Goal: Navigation & Orientation: Understand site structure

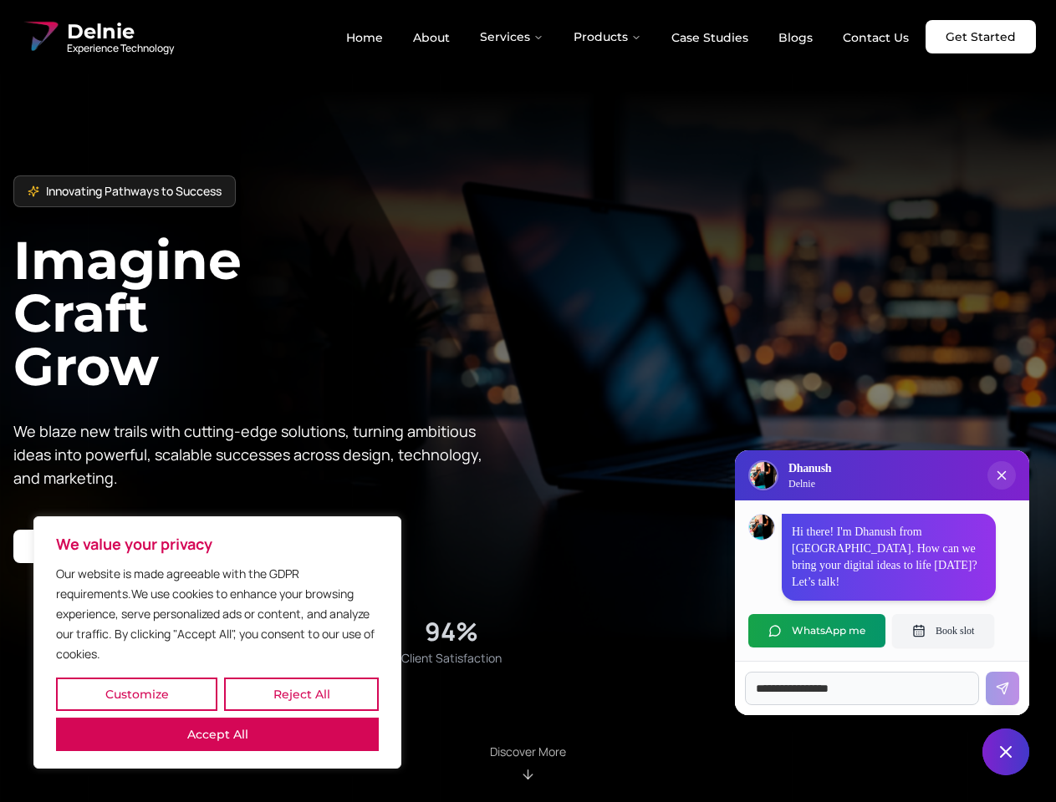
click at [136, 695] on button "Customize" at bounding box center [136, 694] width 161 height 33
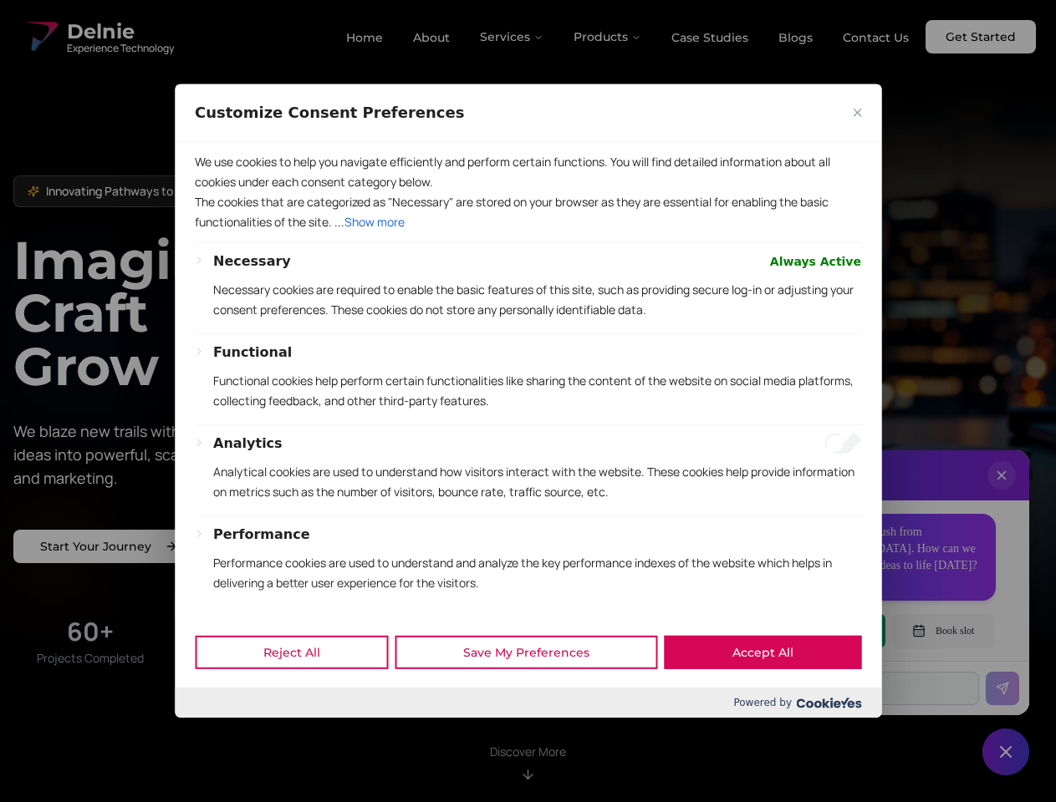
click at [301, 695] on div at bounding box center [528, 401] width 1056 height 802
click at [217, 617] on div "We use cookies to help you navigate efficiently and perform certain functions. …" at bounding box center [528, 379] width 706 height 475
click at [527, 232] on p "The cookies that are categorized as "Necessary" are stored on your browser as t…" at bounding box center [528, 212] width 666 height 40
click at [512, 37] on div at bounding box center [528, 401] width 1056 height 802
click at [608, 37] on div at bounding box center [528, 401] width 1056 height 802
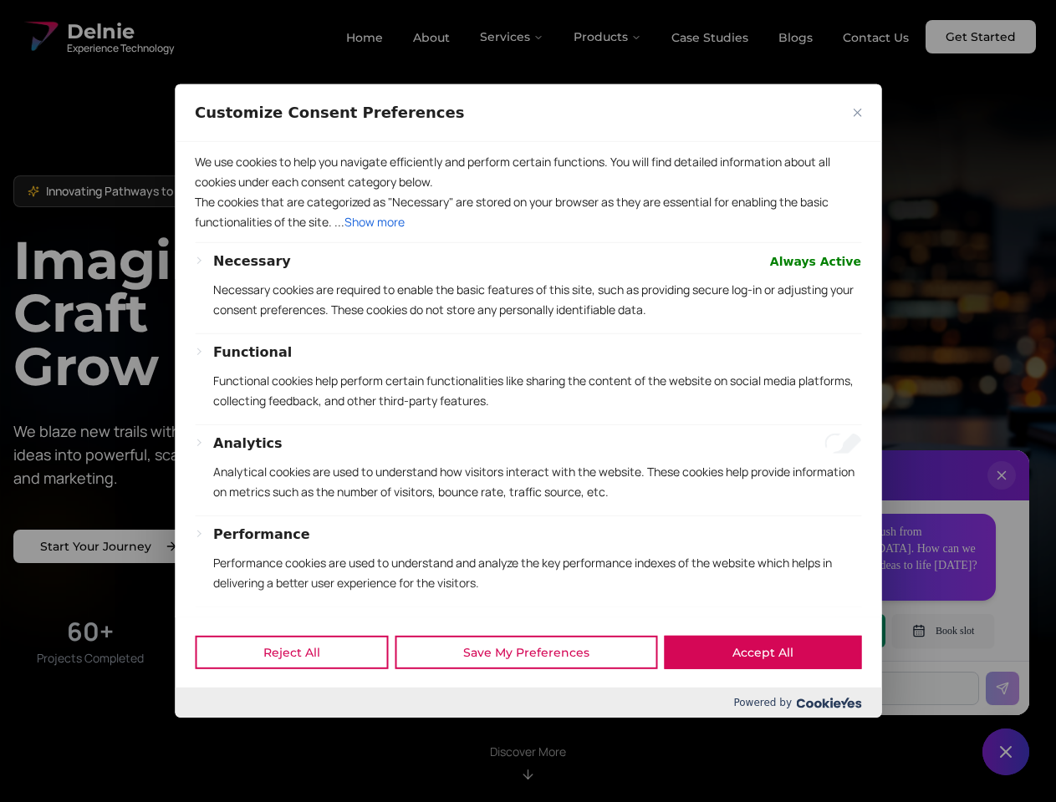
click at [1001, 492] on div at bounding box center [528, 401] width 1056 height 802
click at [817, 631] on div "Reject All Save My Preferences Accept All" at bounding box center [528, 652] width 706 height 71
click at [943, 631] on div at bounding box center [528, 401] width 1056 height 802
click at [1005, 752] on div at bounding box center [528, 401] width 1056 height 802
